Goal: Information Seeking & Learning: Check status

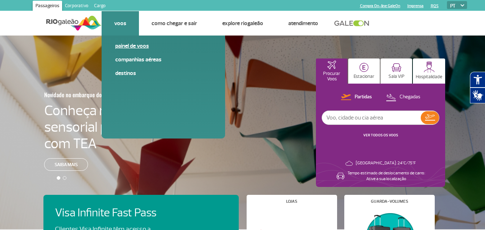
click at [128, 45] on link "Painel de voos" at bounding box center [163, 46] width 96 height 8
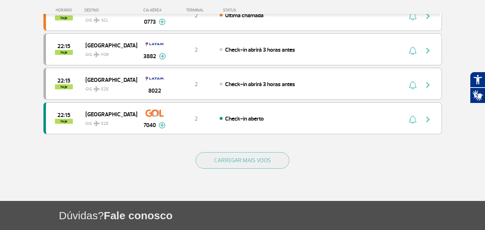
scroll to position [682, 0]
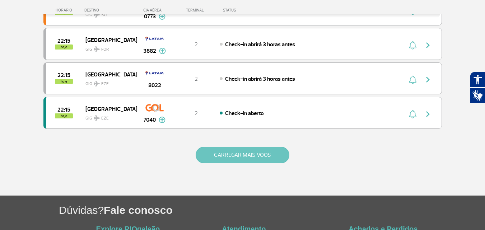
click at [215, 155] on button "CARREGAR MAIS VOOS" at bounding box center [243, 155] width 94 height 17
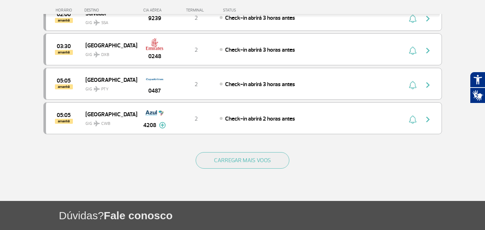
scroll to position [1364, 0]
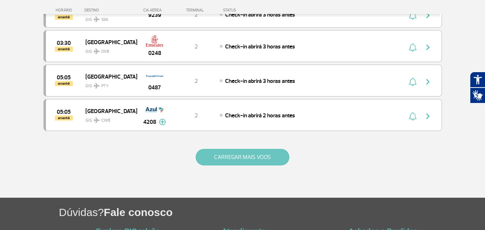
click at [242, 159] on button "CARREGAR MAIS VOOS" at bounding box center [243, 157] width 94 height 17
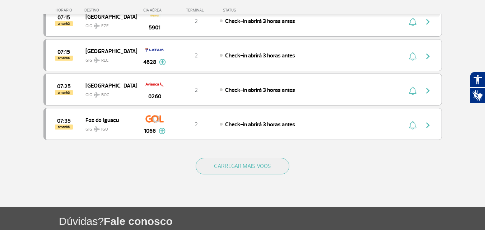
scroll to position [2046, 0]
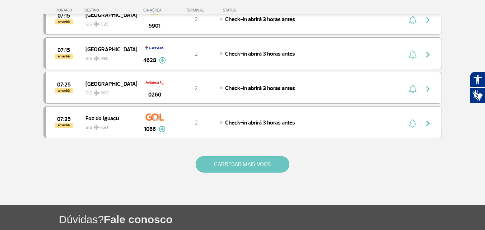
click at [232, 165] on button "CARREGAR MAIS VOOS" at bounding box center [243, 164] width 94 height 17
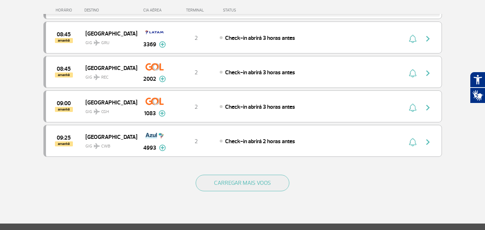
scroll to position [2728, 0]
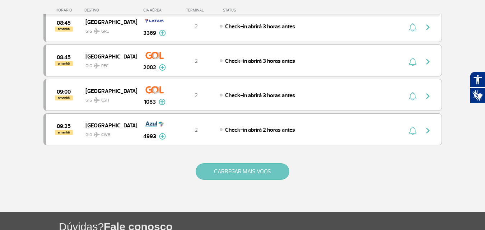
click at [235, 170] on button "CARREGAR MAIS VOOS" at bounding box center [243, 171] width 94 height 17
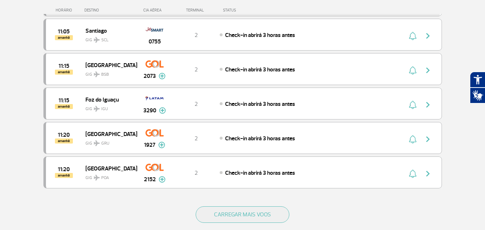
scroll to position [3445, 0]
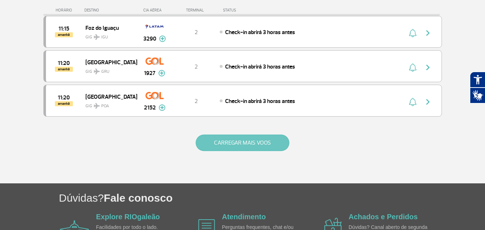
click at [245, 147] on button "CARREGAR MAIS VOOS" at bounding box center [243, 143] width 94 height 17
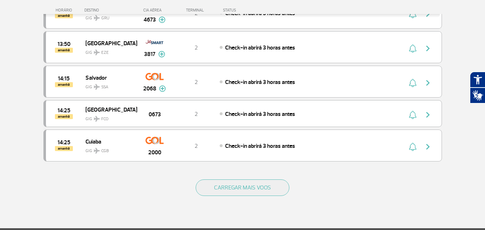
scroll to position [4091, 0]
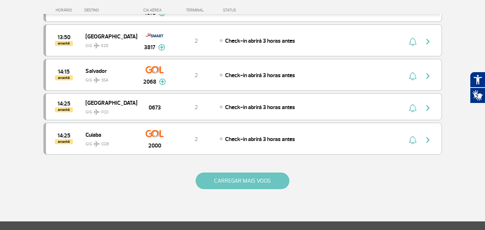
click at [245, 177] on button "CARREGAR MAIS VOOS" at bounding box center [243, 181] width 94 height 17
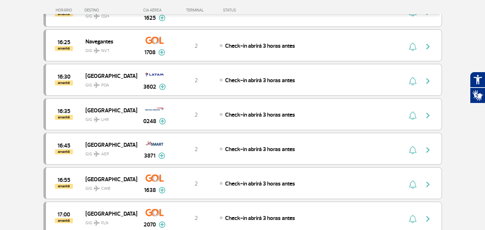
scroll to position [4773, 0]
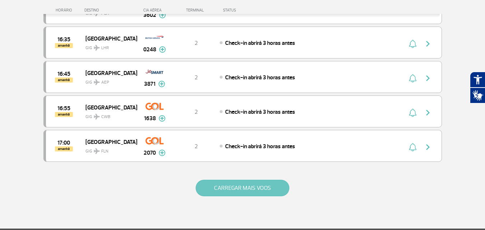
click at [258, 181] on button "CARREGAR MAIS VOOS" at bounding box center [243, 188] width 94 height 17
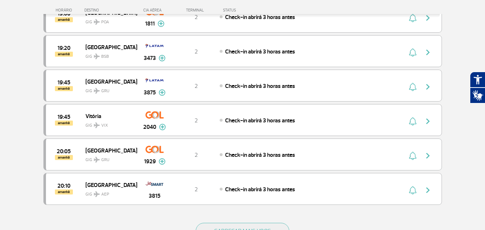
scroll to position [5527, 0]
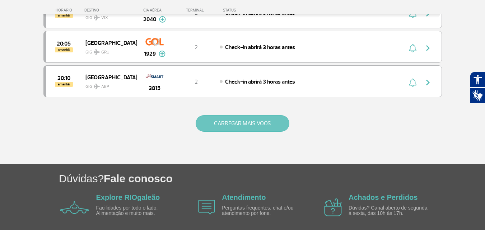
click at [278, 124] on button "CARREGAR MAIS VOOS" at bounding box center [243, 123] width 94 height 17
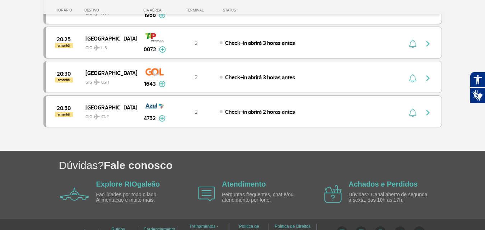
scroll to position [5563, 0]
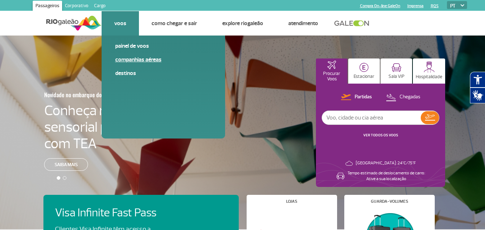
click at [135, 60] on link "Companhias Aéreas" at bounding box center [163, 60] width 96 height 8
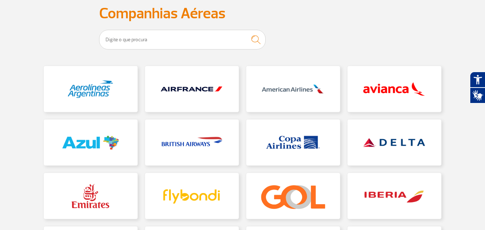
scroll to position [36, 0]
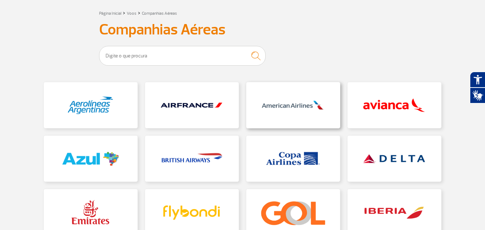
click at [287, 113] on link at bounding box center [293, 105] width 94 height 46
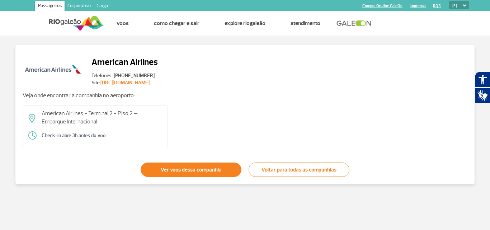
click at [177, 166] on link "Ver voos dessa companhia" at bounding box center [191, 170] width 101 height 14
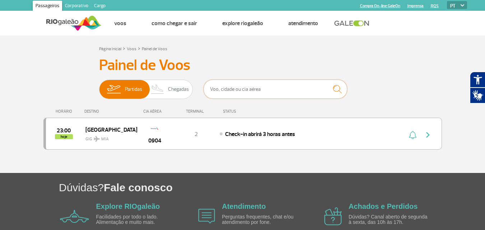
click at [312, 90] on input "text" at bounding box center [275, 89] width 144 height 19
